Goal: Task Accomplishment & Management: Manage account settings

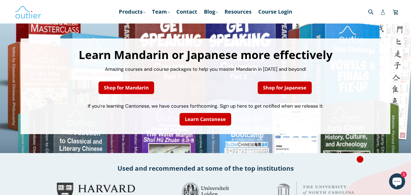
click at [381, 15] on link "Log in" at bounding box center [382, 11] width 5 height 11
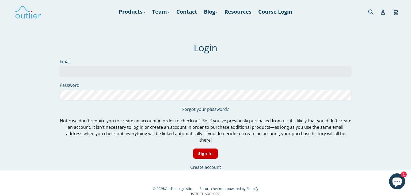
click at [80, 71] on input "Email" at bounding box center [206, 71] width 292 height 11
type input "[EMAIL_ADDRESS][DOMAIN_NAME]"
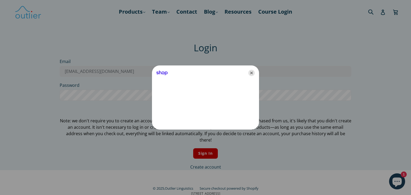
click at [251, 74] on icon "Close" at bounding box center [251, 73] width 6 height 6
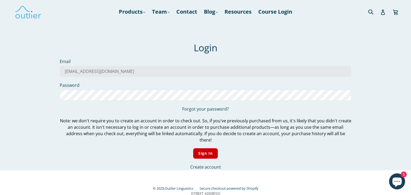
click at [272, 46] on h1 "Login" at bounding box center [206, 47] width 292 height 11
click at [193, 149] on input "Sign In" at bounding box center [205, 154] width 25 height 10
click at [200, 149] on input "Sign In" at bounding box center [205, 154] width 25 height 10
